Goal: Transaction & Acquisition: Purchase product/service

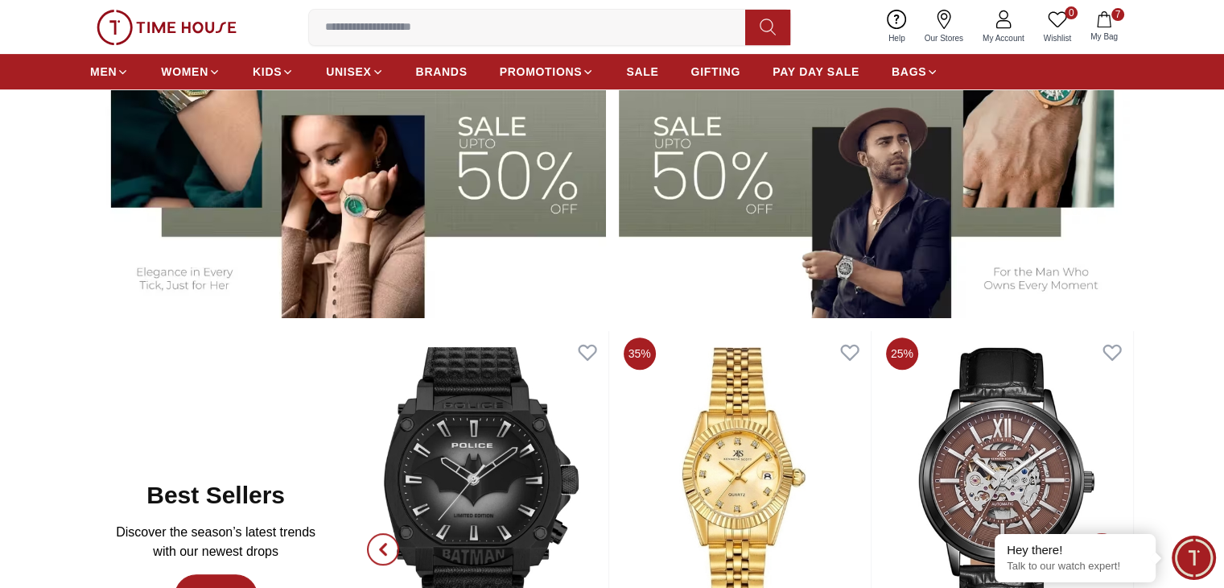
scroll to position [402, 0]
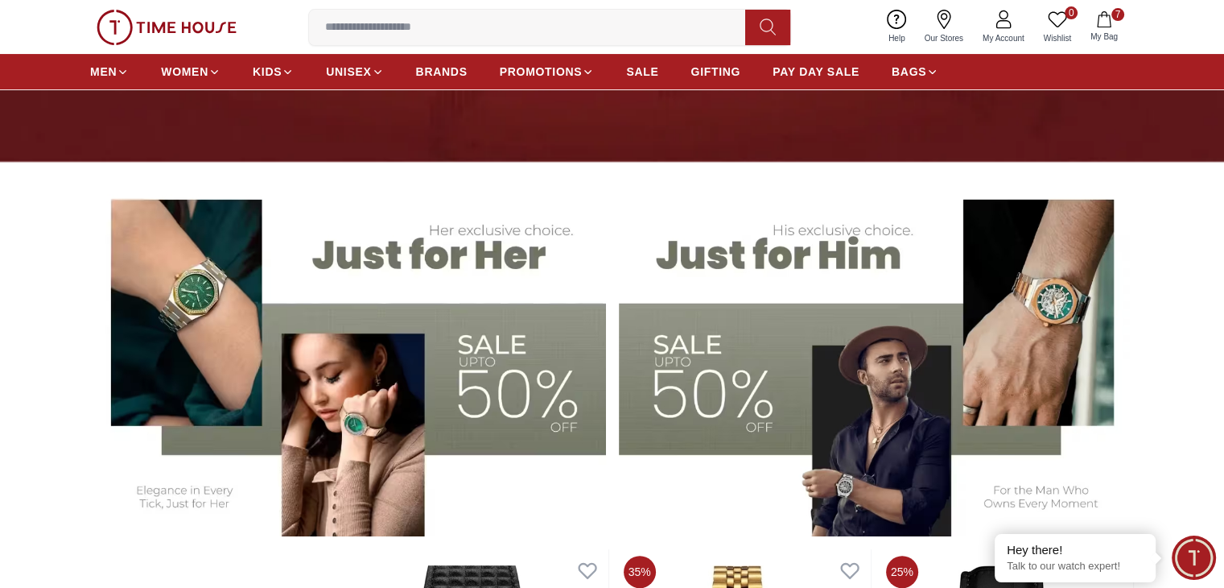
click at [685, 373] on img at bounding box center [877, 357] width 516 height 359
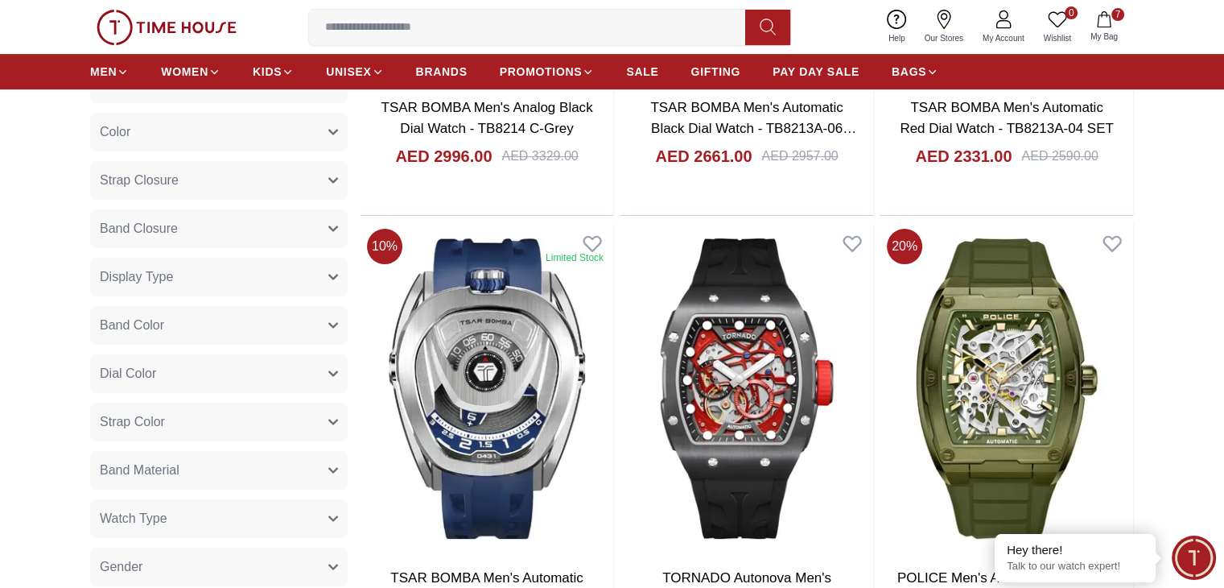
scroll to position [80, 0]
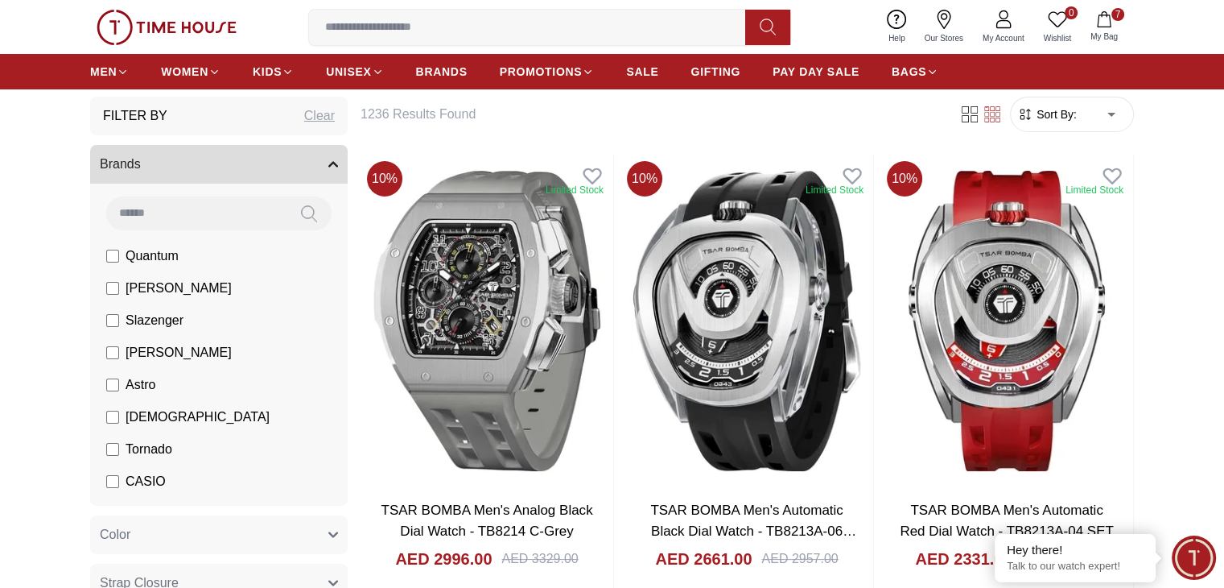
click at [144, 481] on span "CASIO" at bounding box center [146, 481] width 40 height 19
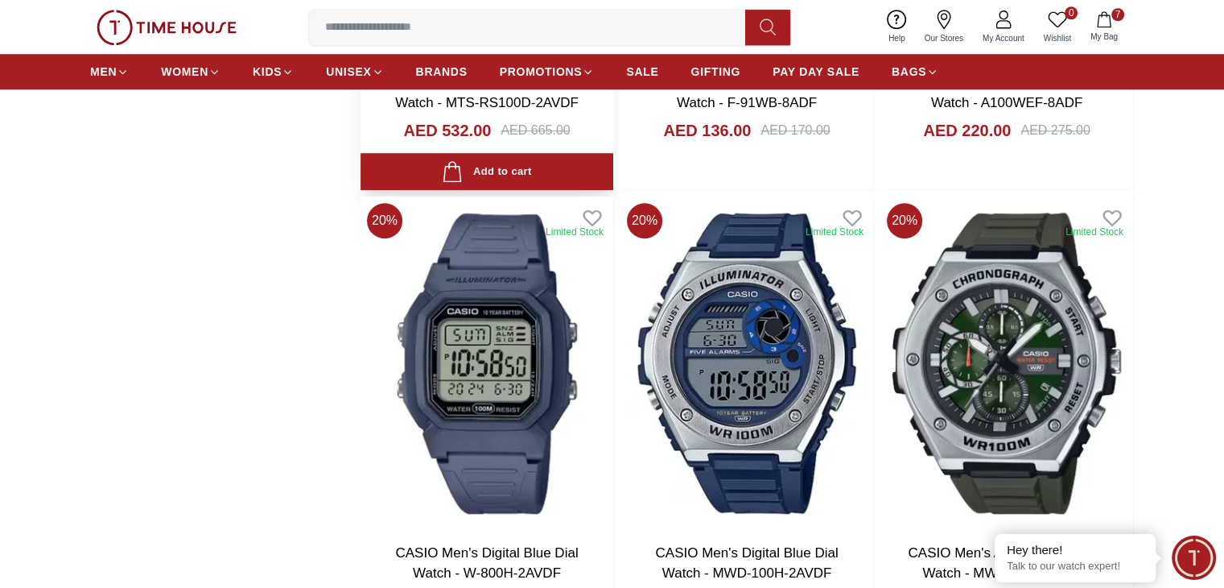
scroll to position [1771, 0]
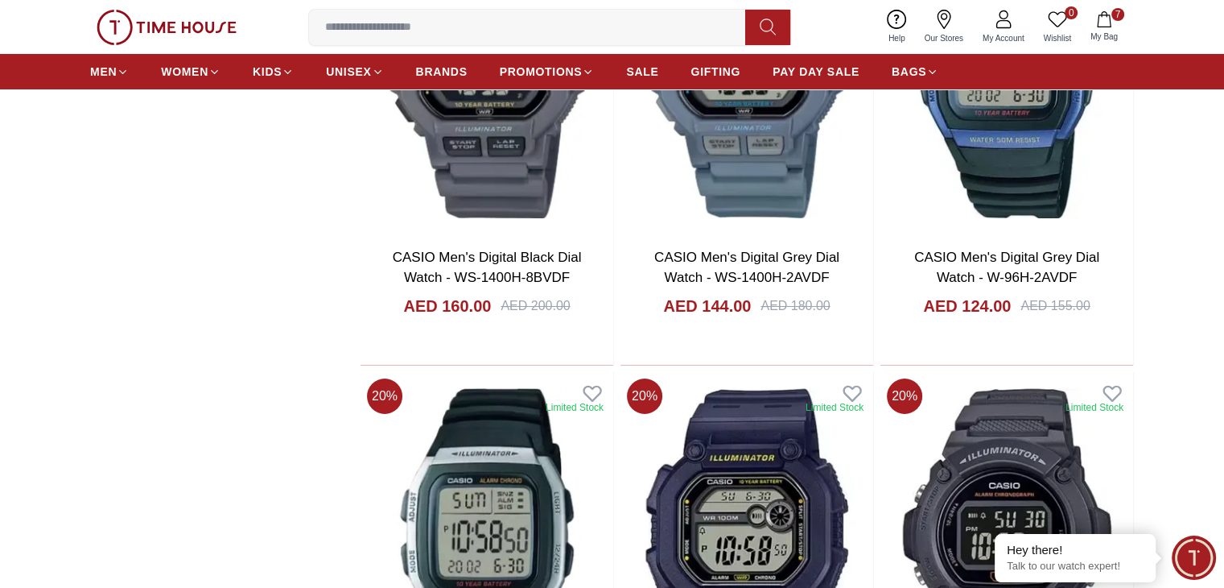
scroll to position [6037, 0]
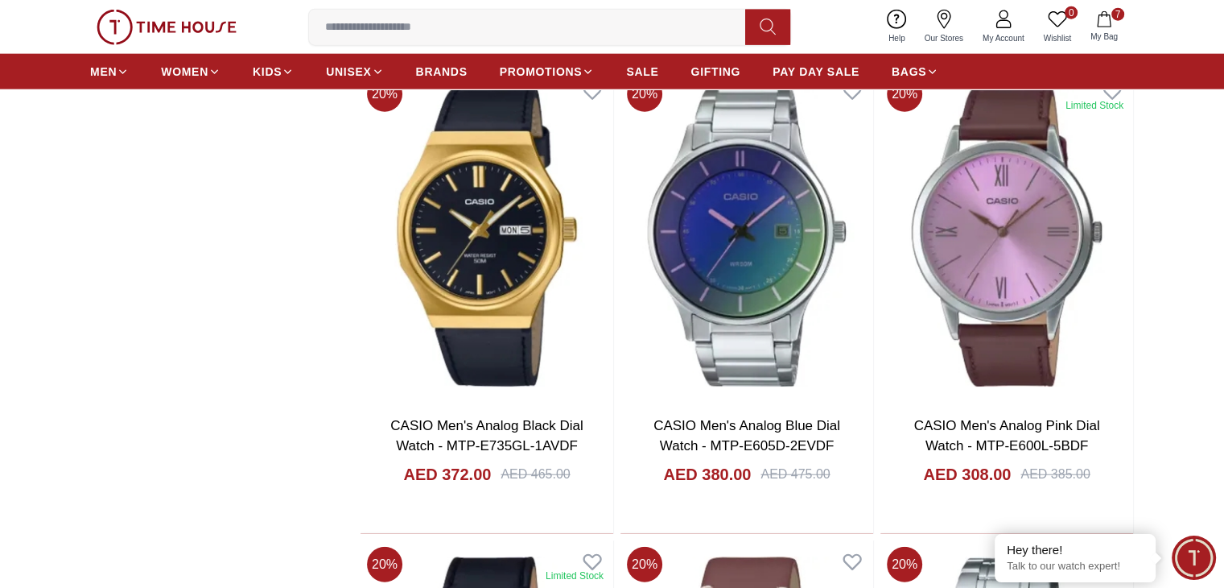
scroll to position [10062, 0]
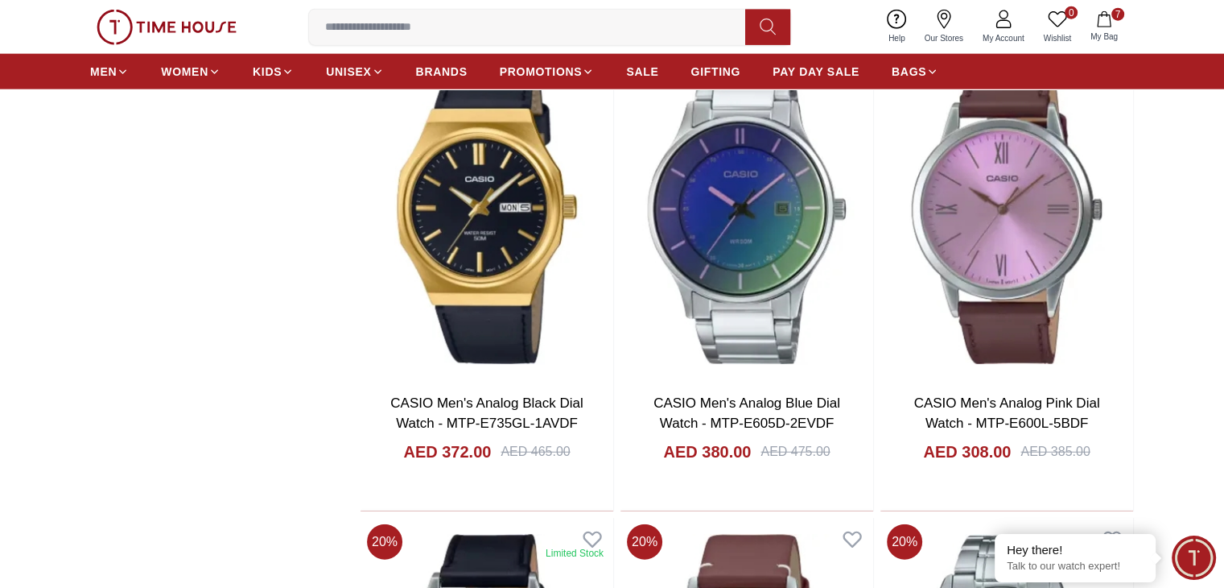
scroll to position [9820, 0]
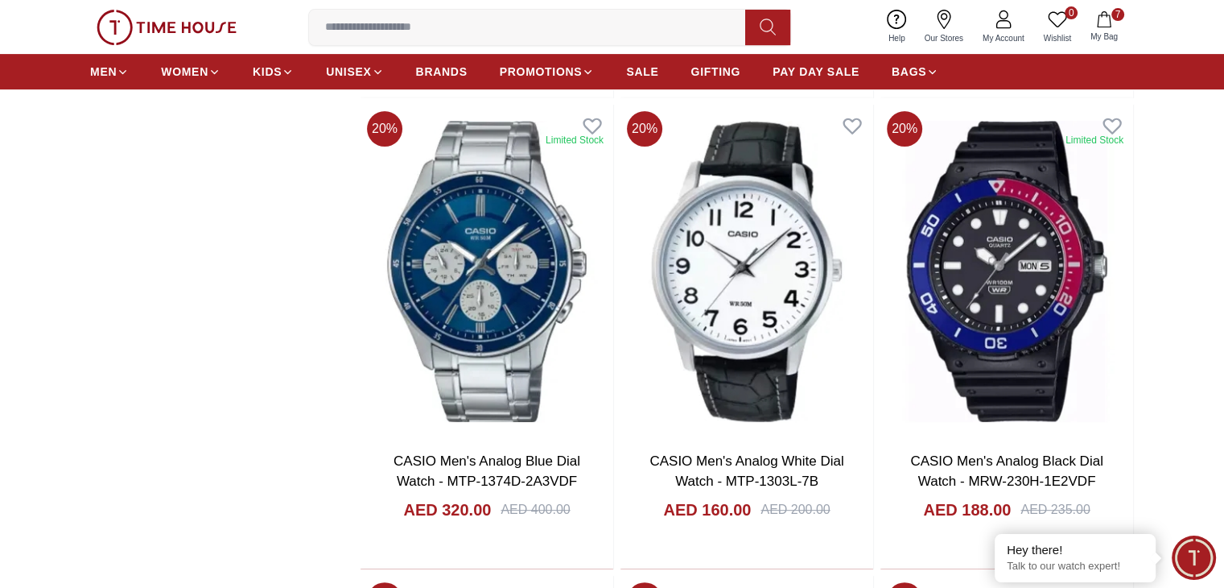
scroll to position [12798, 0]
